Goal: Information Seeking & Learning: Check status

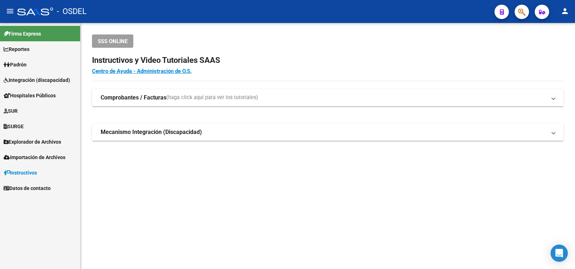
click at [23, 64] on span "Padrón" at bounding box center [15, 65] width 23 height 8
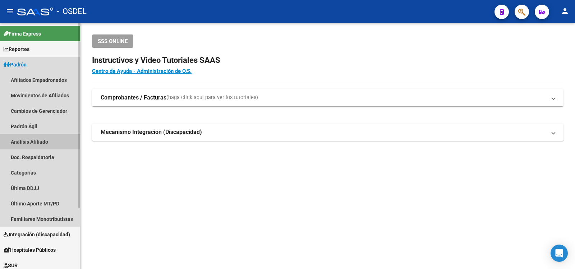
click at [20, 140] on link "Análisis Afiliado" at bounding box center [40, 141] width 80 height 15
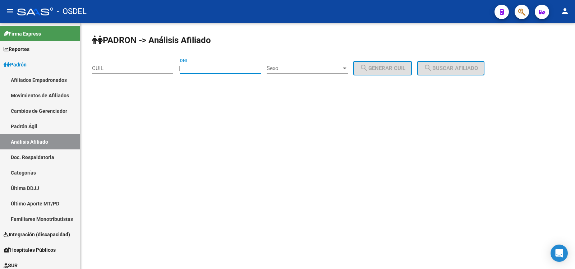
click at [205, 70] on input "DNI" at bounding box center [220, 68] width 81 height 6
type input "93893851"
click at [348, 66] on div at bounding box center [344, 68] width 6 height 6
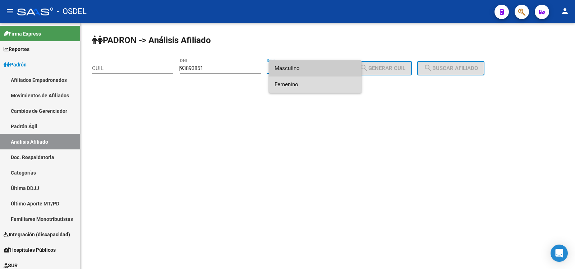
click at [291, 82] on span "Femenino" at bounding box center [314, 85] width 81 height 16
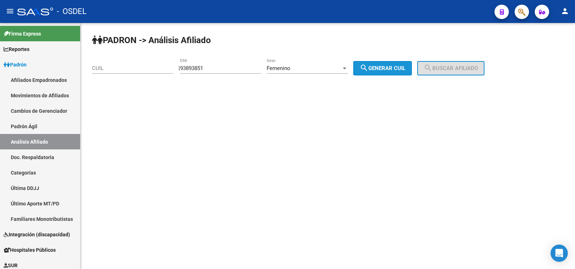
drag, startPoint x: 388, startPoint y: 62, endPoint x: 450, endPoint y: 74, distance: 63.6
click at [388, 62] on button "search Generar CUIL" at bounding box center [382, 68] width 59 height 14
type input "27-93893851-8"
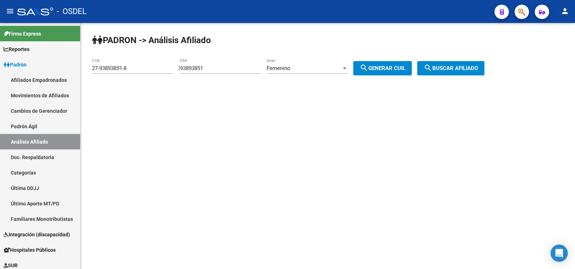
click at [470, 66] on span "search Buscar afiliado" at bounding box center [451, 68] width 54 height 6
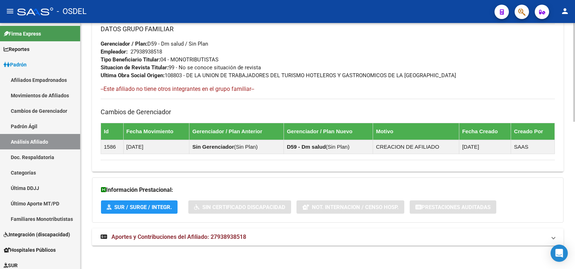
scroll to position [368, 0]
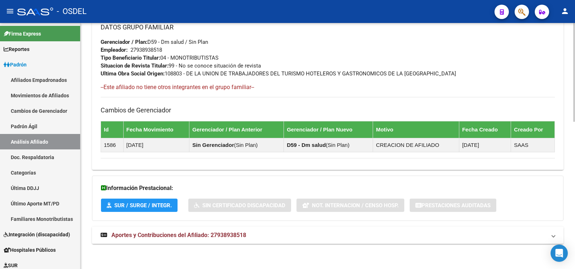
click at [172, 234] on span "Aportes y Contribuciones del Afiliado: 27938938518" at bounding box center [178, 235] width 135 height 7
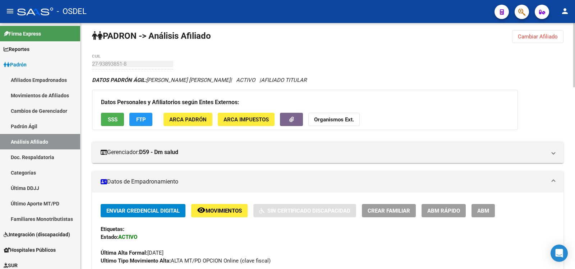
scroll to position [0, 0]
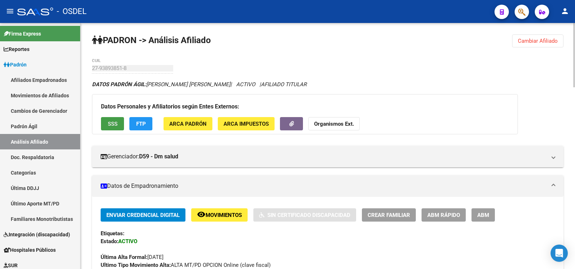
click at [111, 120] on span "SSS" at bounding box center [113, 123] width 10 height 6
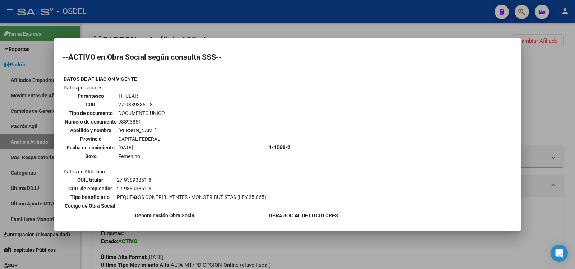
click at [440, 10] on div at bounding box center [287, 134] width 575 height 269
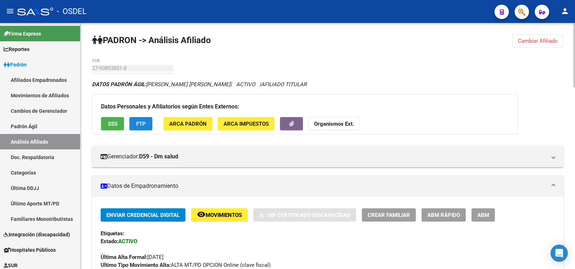
click at [141, 120] on button "FTP" at bounding box center [140, 123] width 23 height 13
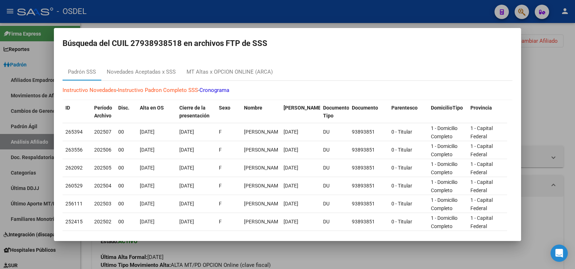
click at [271, 7] on div at bounding box center [287, 134] width 575 height 269
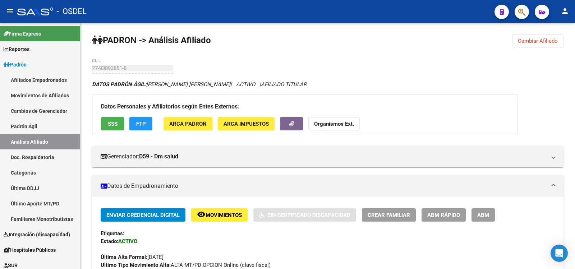
click at [471, 10] on div "- OSDEL" at bounding box center [252, 12] width 471 height 16
click at [423, 11] on div "- OSDEL" at bounding box center [252, 12] width 471 height 16
click at [564, 8] on mat-icon "person" at bounding box center [564, 11] width 9 height 9
click at [555, 44] on button "exit_to_app Salir" at bounding box center [550, 47] width 44 height 17
